Goal: Information Seeking & Learning: Learn about a topic

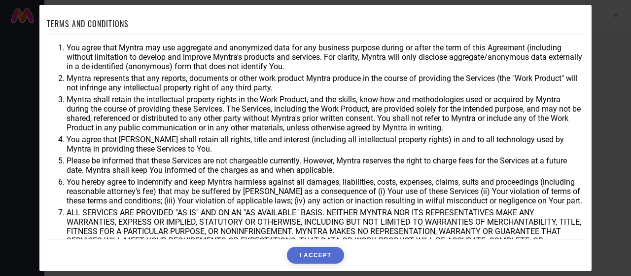
scroll to position [67, 0]
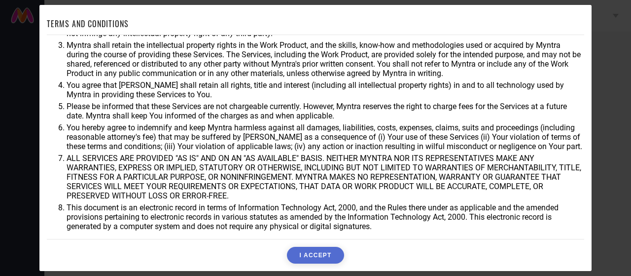
click at [324, 257] on button "I ACCEPT" at bounding box center [315, 254] width 57 height 17
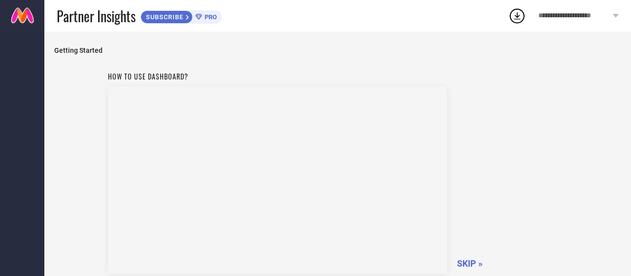
click at [570, 20] on div "**********" at bounding box center [578, 16] width 105 height 32
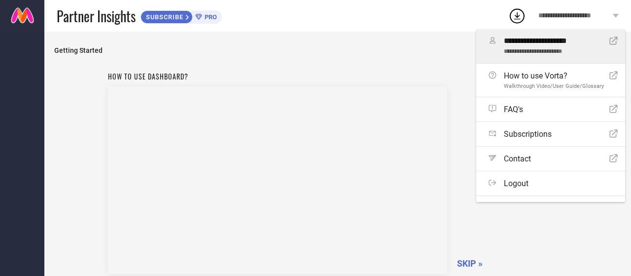
click at [609, 46] on div "Open Icon" at bounding box center [613, 45] width 8 height 19
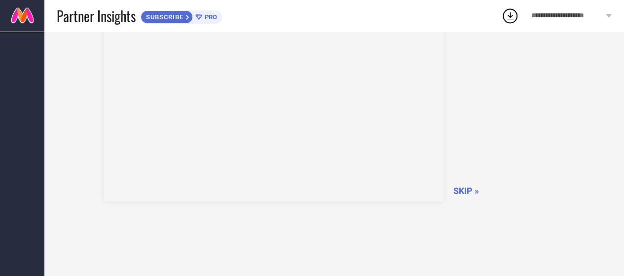
scroll to position [81, 0]
click at [503, 17] on circle at bounding box center [510, 16] width 14 height 14
click at [478, 163] on div "How to use dashboard? SKIP »" at bounding box center [334, 90] width 460 height 209
click at [466, 224] on span "SKIP »" at bounding box center [466, 223] width 26 height 10
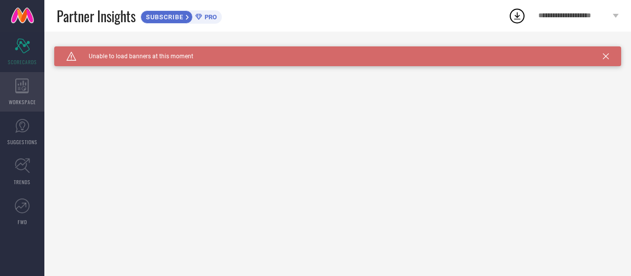
click at [23, 83] on icon at bounding box center [21, 85] width 13 height 15
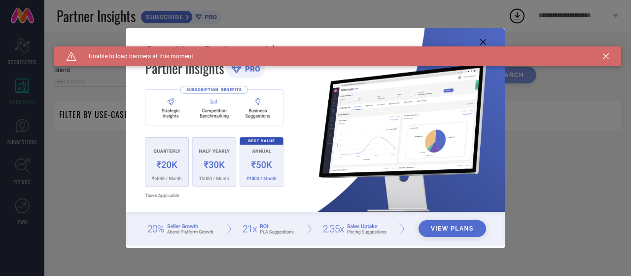
type input "1 STOP FASHION"
type input "All"
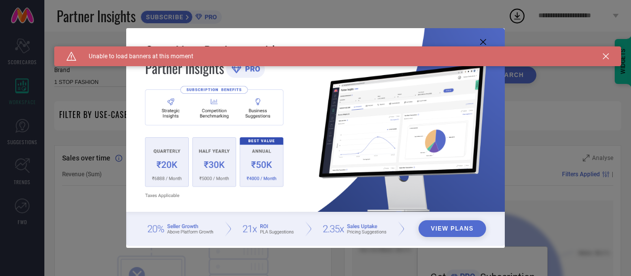
click at [611, 60] on div "Caution Created with Sketch. Unable to load banners at this moment" at bounding box center [337, 56] width 567 height 20
click at [605, 59] on icon at bounding box center [606, 56] width 6 height 6
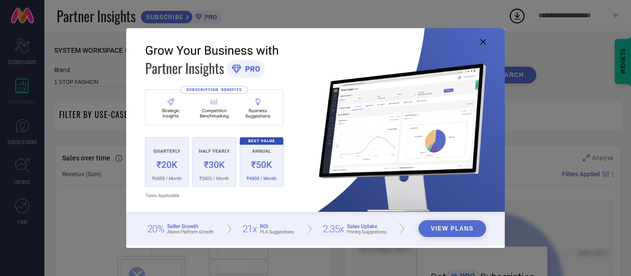
click at [453, 231] on button "View Plans" at bounding box center [453, 228] width 68 height 17
click at [484, 43] on icon at bounding box center [483, 42] width 6 height 6
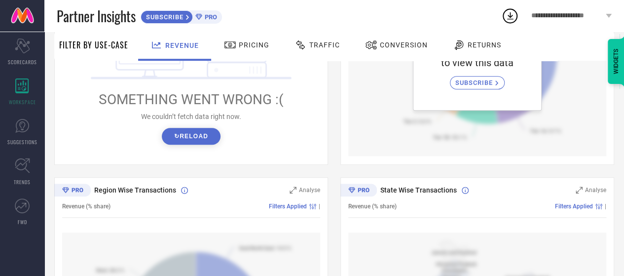
scroll to position [227, 0]
click at [193, 130] on button "↻ Reload" at bounding box center [191, 135] width 59 height 17
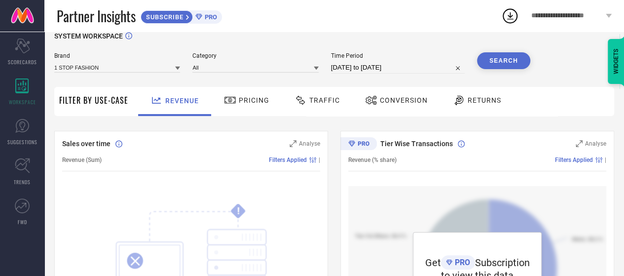
scroll to position [0, 0]
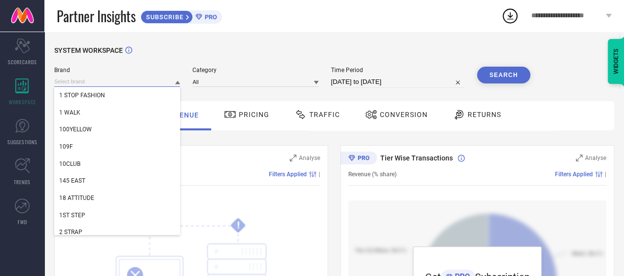
click at [130, 78] on input at bounding box center [117, 81] width 126 height 10
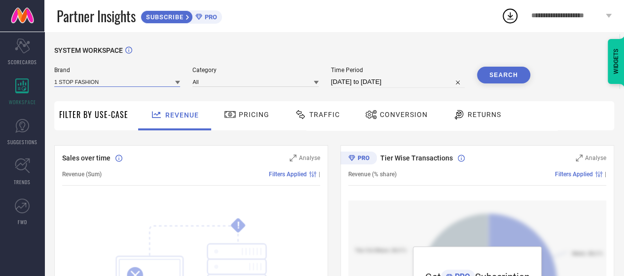
click at [130, 81] on input at bounding box center [117, 81] width 126 height 10
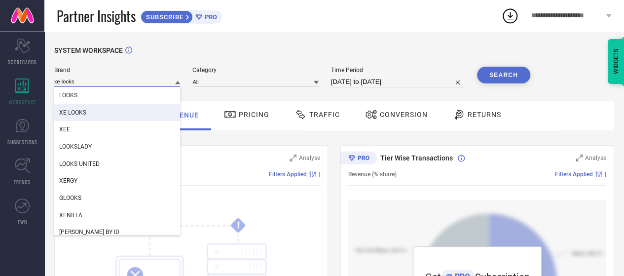
type input "xe looks"
click at [111, 112] on div "XE LOOKS" at bounding box center [117, 112] width 126 height 17
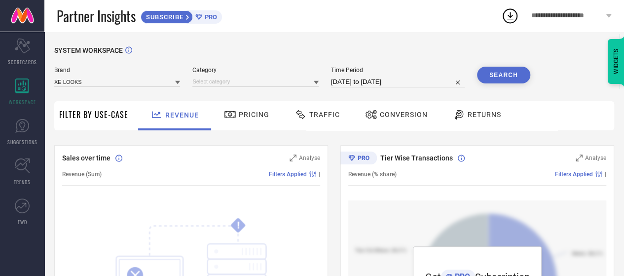
click at [235, 76] on div at bounding box center [255, 81] width 126 height 10
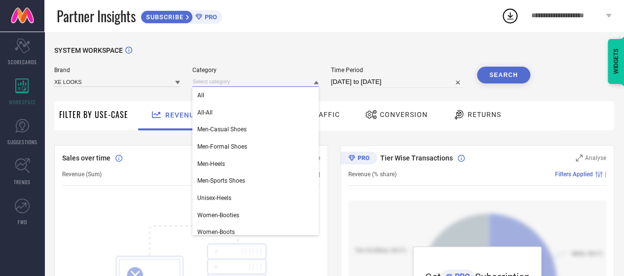
click at [235, 81] on input at bounding box center [255, 81] width 126 height 10
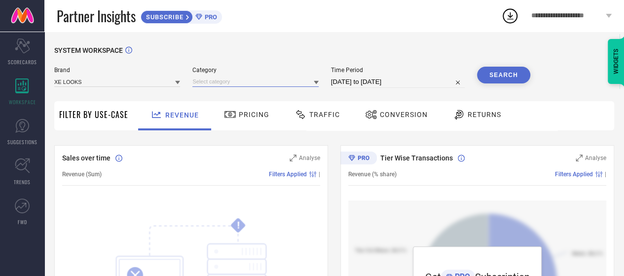
click at [235, 81] on input at bounding box center [255, 81] width 126 height 10
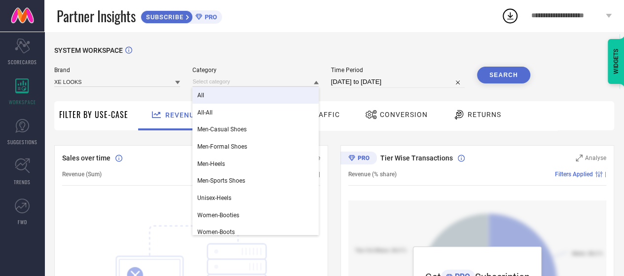
click at [234, 98] on div "All" at bounding box center [255, 95] width 126 height 17
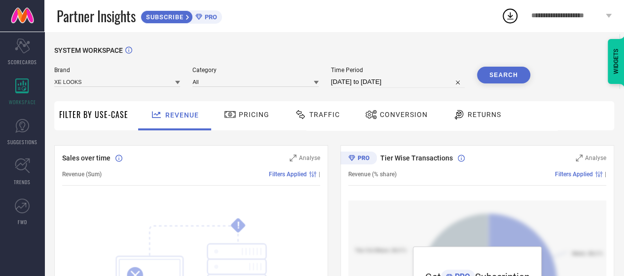
click at [499, 77] on button "Search" at bounding box center [503, 75] width 53 height 17
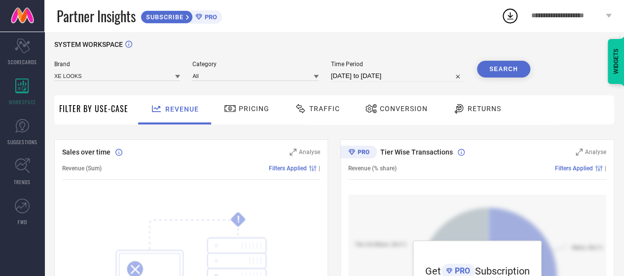
scroll to position [1, 0]
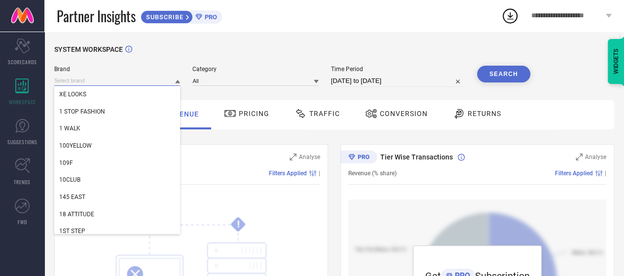
click at [116, 82] on input at bounding box center [117, 80] width 126 height 10
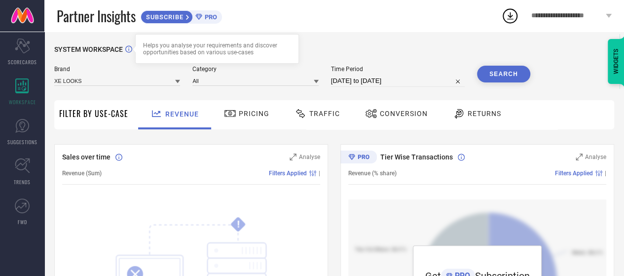
click at [127, 49] on icon at bounding box center [128, 48] width 7 height 7
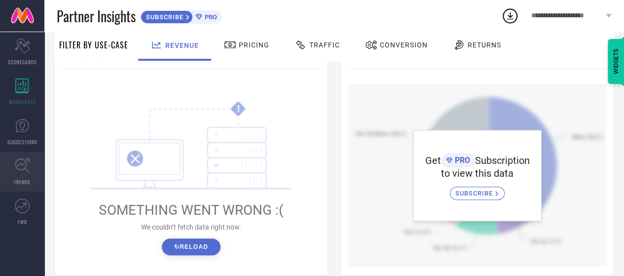
scroll to position [118, 0]
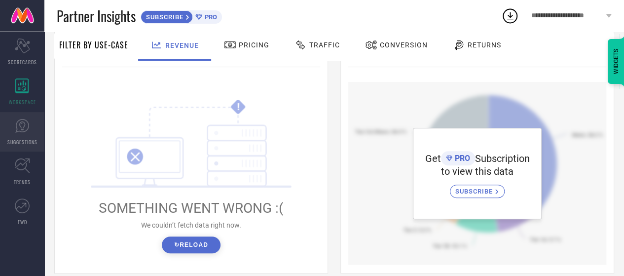
click at [19, 132] on icon at bounding box center [22, 125] width 15 height 15
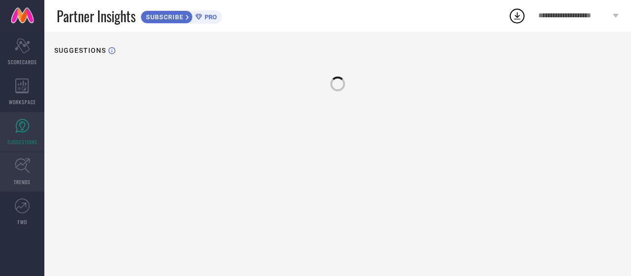
click at [33, 157] on link "TRENDS" at bounding box center [22, 171] width 44 height 39
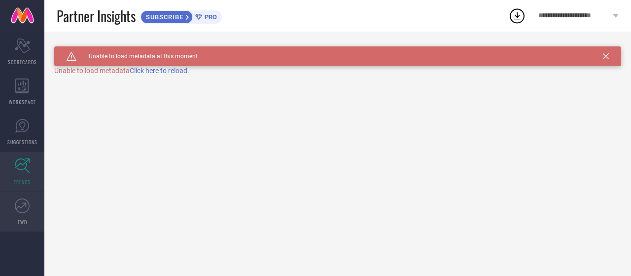
click at [22, 213] on link "FWD" at bounding box center [22, 211] width 44 height 39
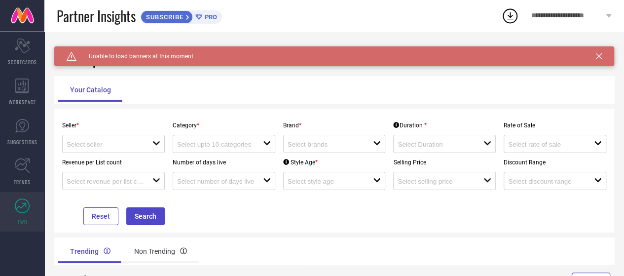
click at [601, 54] on icon at bounding box center [598, 56] width 6 height 6
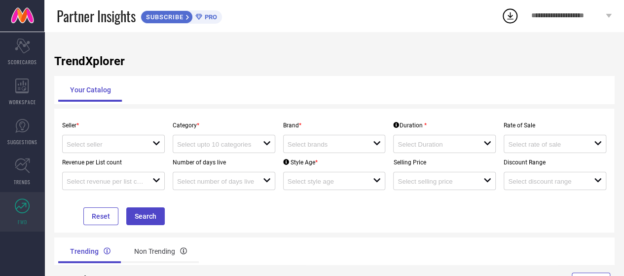
click at [565, 14] on span "**********" at bounding box center [567, 16] width 72 height 8
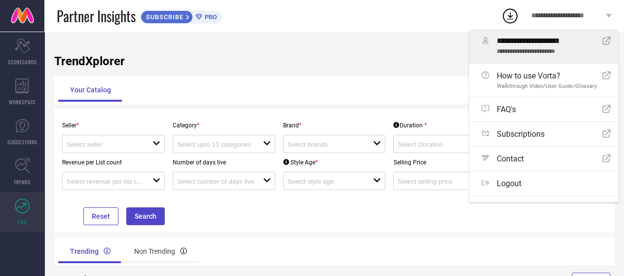
click at [602, 38] on icon "Open Icon" at bounding box center [606, 40] width 8 height 8
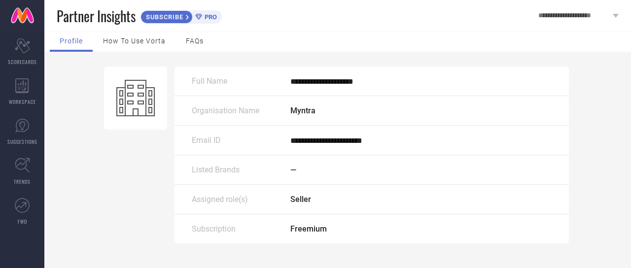
click at [322, 88] on div "**********" at bounding box center [372, 82] width 394 height 30
click at [308, 164] on div "Listed Brands —" at bounding box center [372, 170] width 394 height 30
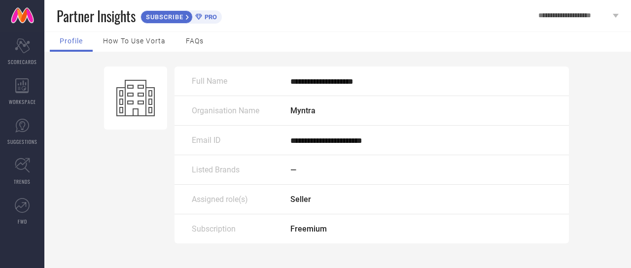
click at [115, 38] on span "How to use Vorta" at bounding box center [134, 41] width 63 height 8
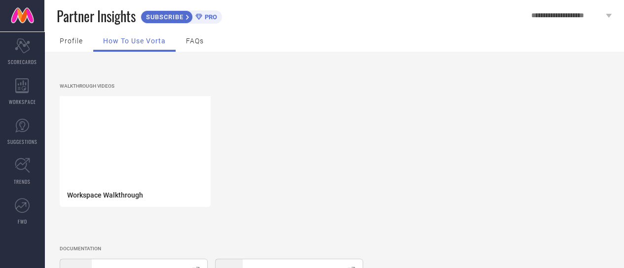
click at [199, 41] on span "FAQs" at bounding box center [195, 41] width 18 height 8
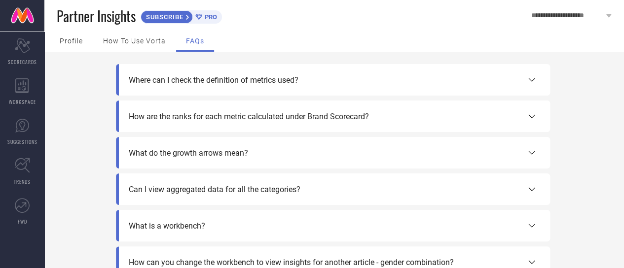
click at [63, 39] on span "Profile" at bounding box center [71, 41] width 23 height 8
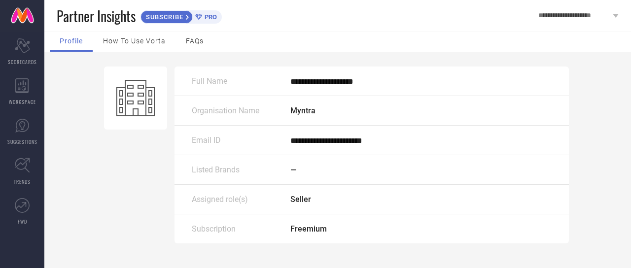
click at [200, 34] on div "FAQs" at bounding box center [194, 42] width 37 height 20
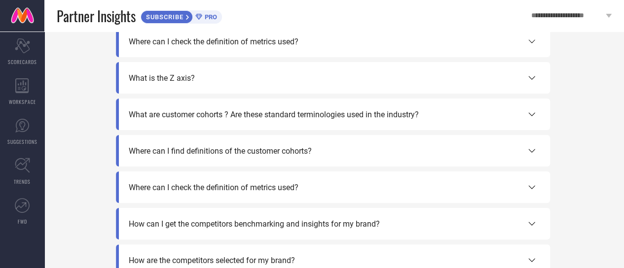
scroll to position [431, 0]
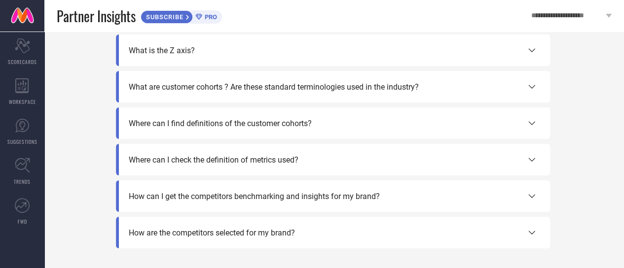
click at [275, 226] on div "How are the competitors selected for my brand?" at bounding box center [333, 233] width 434 height 32
click at [275, 234] on span "How are the competitors selected for my brand?" at bounding box center [212, 232] width 166 height 9
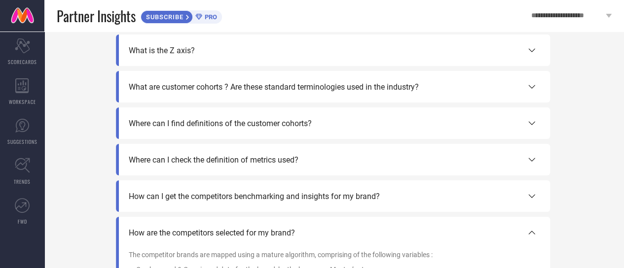
scroll to position [512, 0]
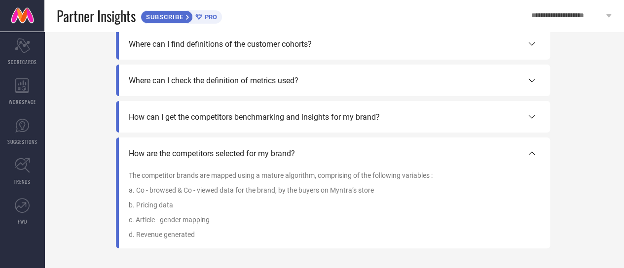
drag, startPoint x: 148, startPoint y: 178, endPoint x: 180, endPoint y: 166, distance: 34.6
click at [180, 166] on div "How are the competitors selected for my brand? The competitor brands are mapped…" at bounding box center [333, 192] width 409 height 91
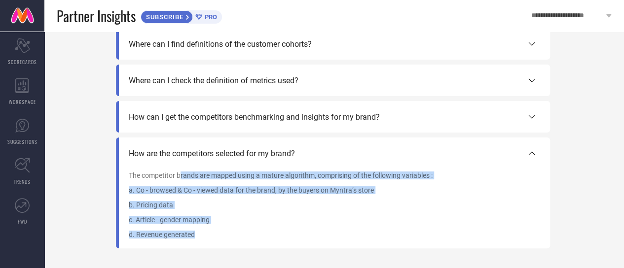
drag, startPoint x: 180, startPoint y: 166, endPoint x: 208, endPoint y: 236, distance: 75.1
click at [208, 236] on div "How are the competitors selected for my brand? The competitor brands are mapped…" at bounding box center [333, 192] width 409 height 91
click at [208, 236] on p "d. Revenue generated" at bounding box center [333, 235] width 409 height 8
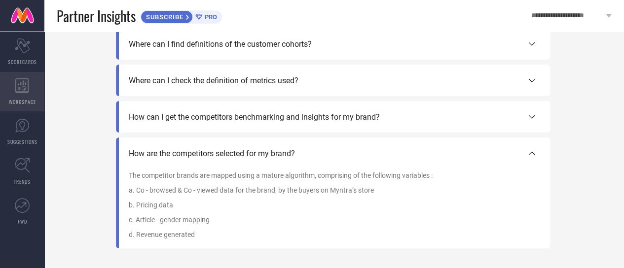
click at [20, 73] on div "WORKSPACE" at bounding box center [22, 91] width 44 height 39
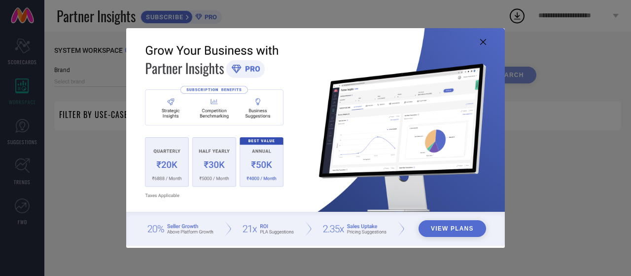
type input "1 STOP FASHION"
type input "All"
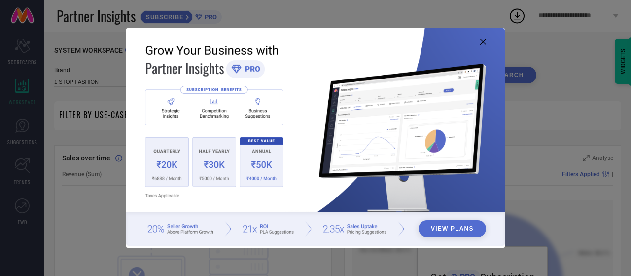
click at [480, 41] on icon at bounding box center [483, 42] width 6 height 6
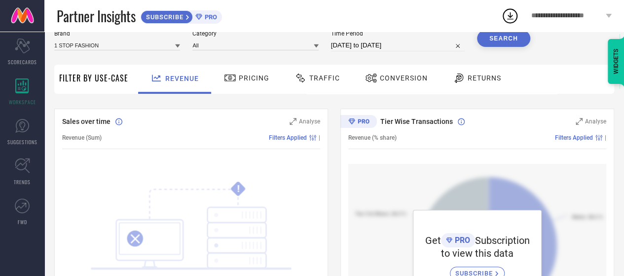
click at [426, 76] on div "Conversion" at bounding box center [396, 78] width 68 height 17
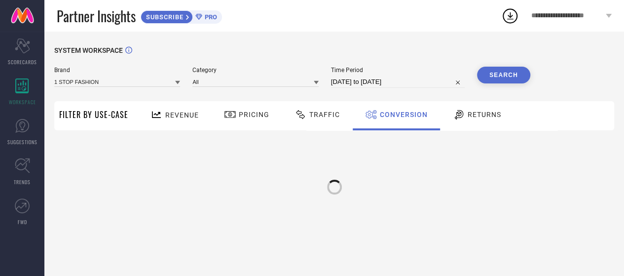
scroll to position [0, 0]
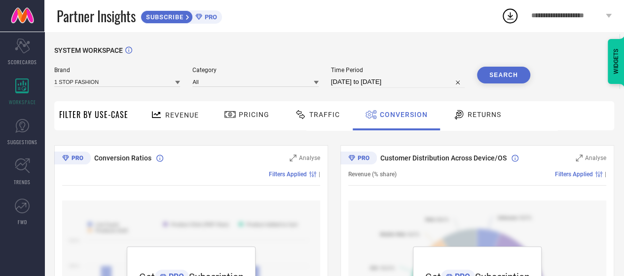
click at [472, 113] on span "Returns" at bounding box center [484, 114] width 34 height 8
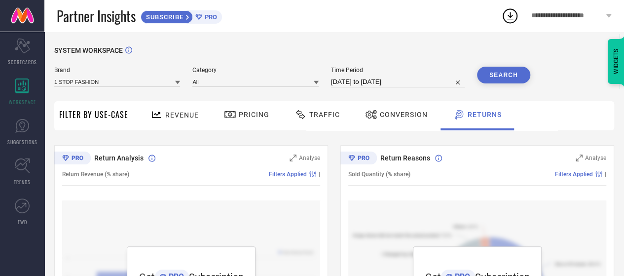
click at [259, 113] on span "Pricing" at bounding box center [254, 114] width 31 height 8
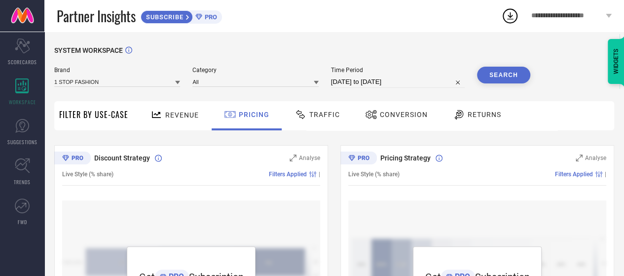
click at [167, 114] on span "Revenue" at bounding box center [182, 115] width 34 height 8
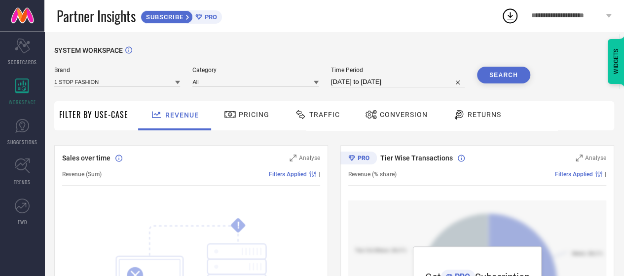
click at [607, 57] on div "WIDGETS" at bounding box center [615, 61] width 17 height 45
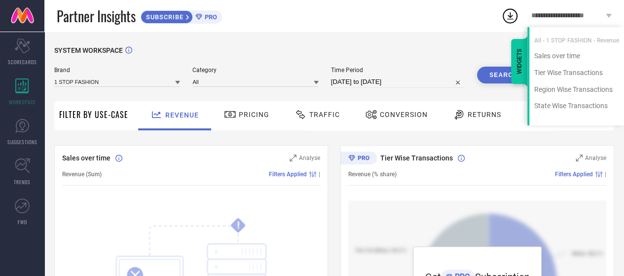
click at [517, 68] on div "WIDGETS" at bounding box center [519, 61] width 17 height 45
